Goal: Find specific page/section

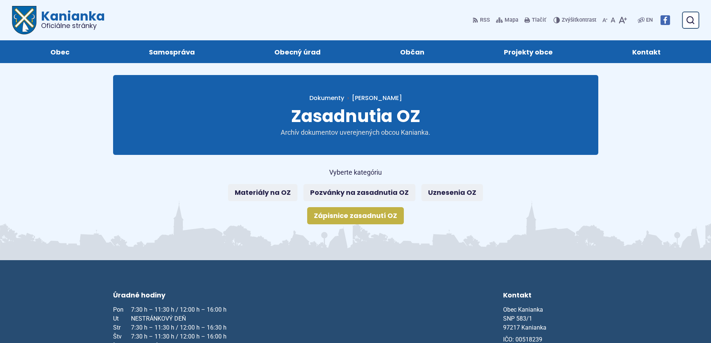
click at [334, 216] on link "Zápisnice zasadnutí OZ" at bounding box center [355, 215] width 97 height 17
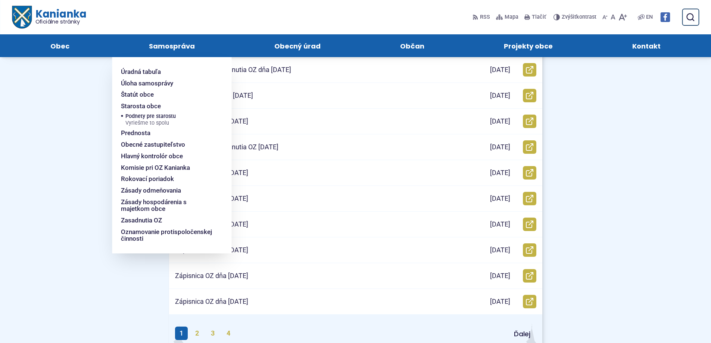
scroll to position [224, 0]
